Goal: Navigation & Orientation: Go to known website

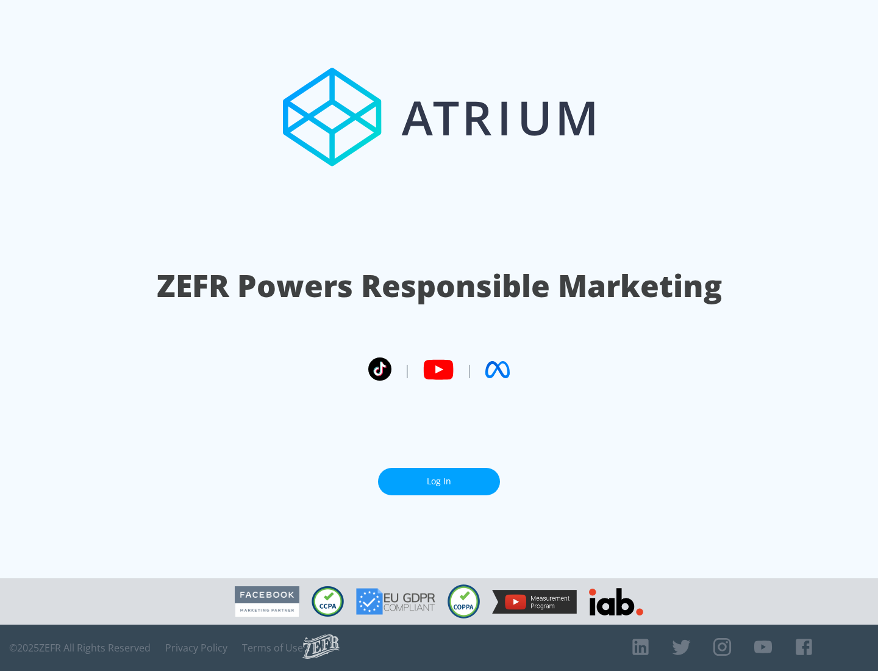
click at [439, 481] on link "Log In" at bounding box center [439, 481] width 122 height 27
